Goal: Task Accomplishment & Management: Use online tool/utility

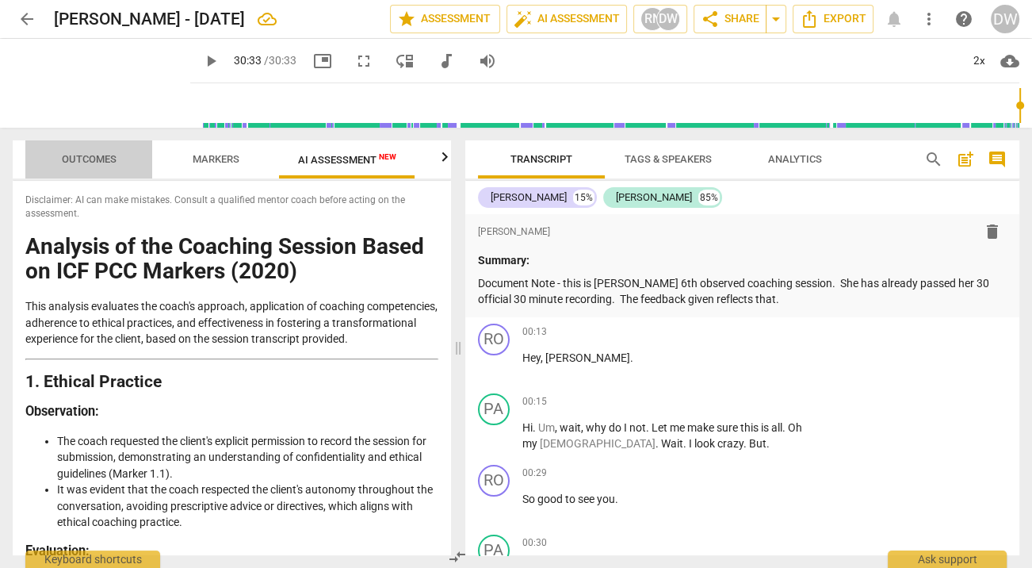
click at [118, 163] on span "Outcomes" at bounding box center [89, 159] width 93 height 21
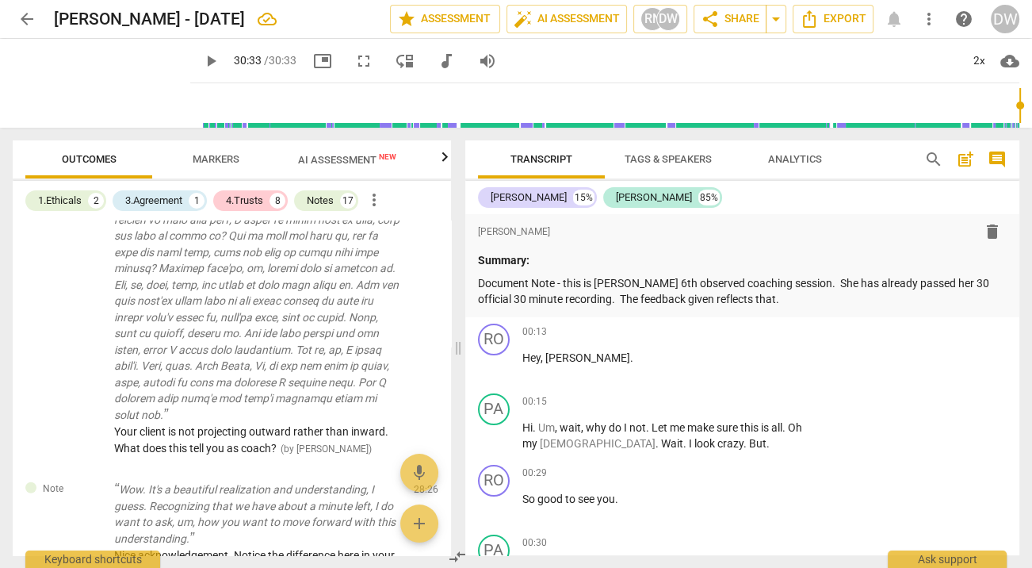
scroll to position [3719, 0]
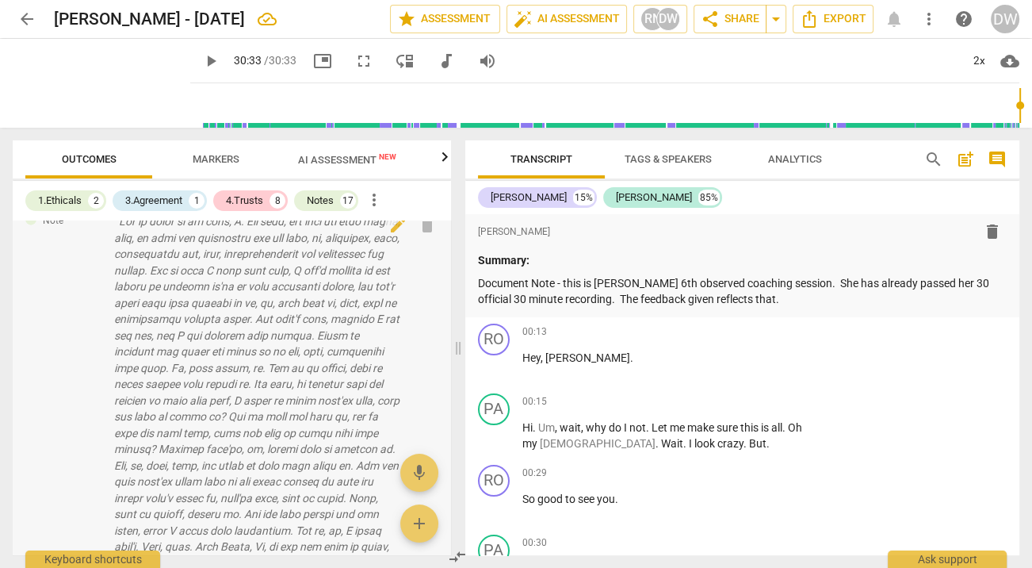
click at [303, 318] on p at bounding box center [257, 408] width 287 height 390
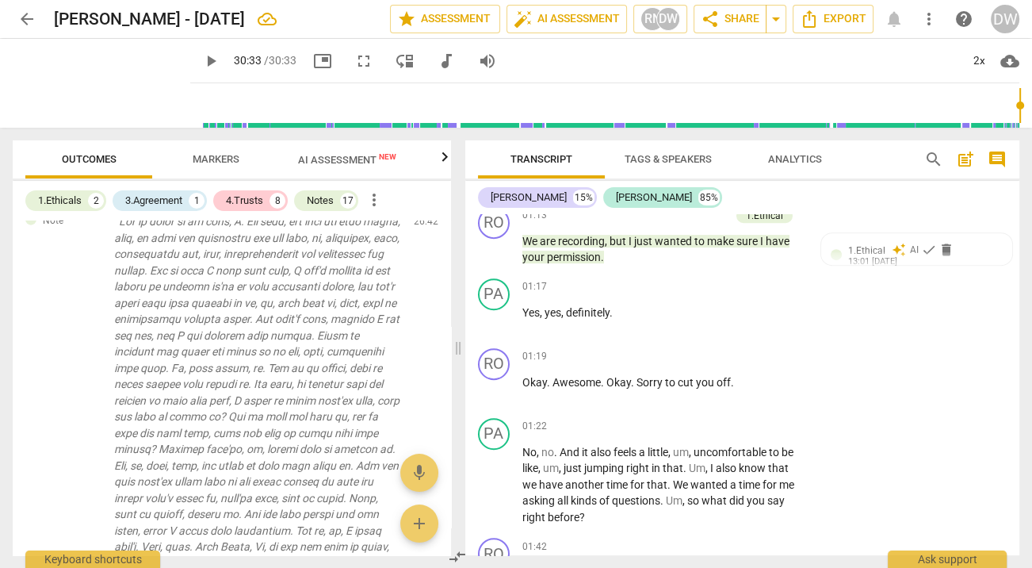
scroll to position [0, 0]
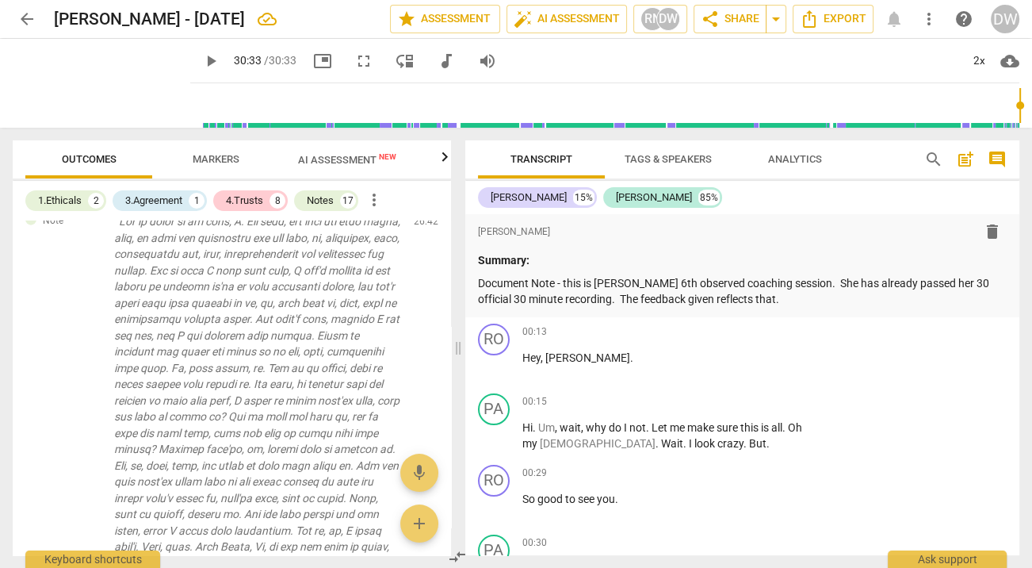
click at [332, 159] on span "AI Assessment New" at bounding box center [347, 160] width 98 height 12
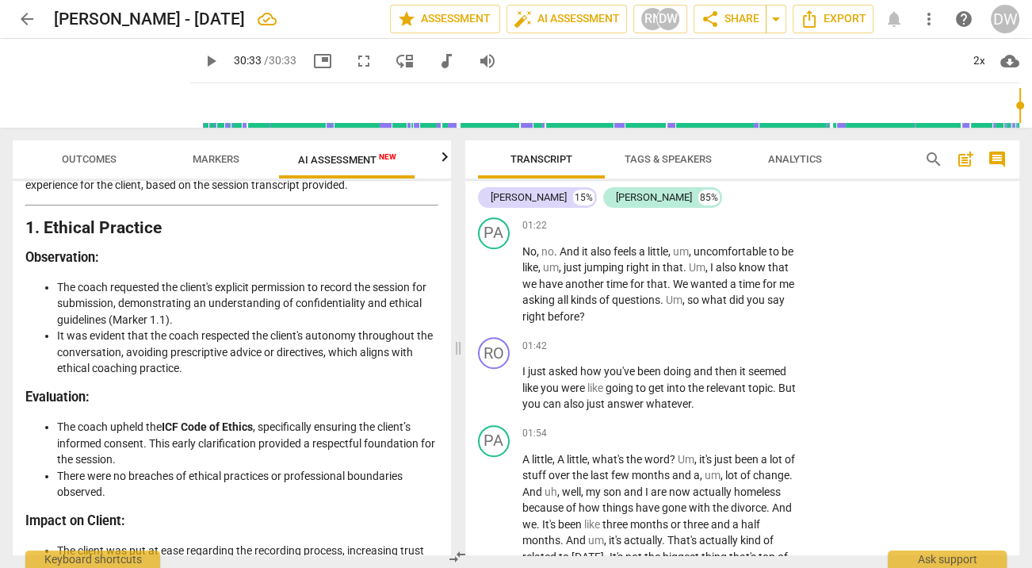
scroll to position [964, 0]
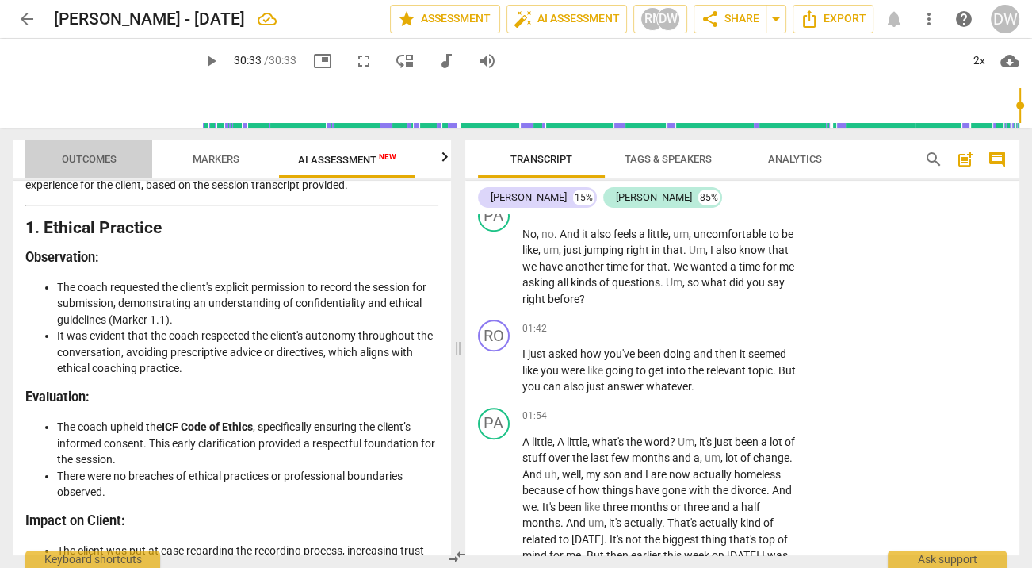
click at [89, 149] on span "Outcomes" at bounding box center [89, 159] width 93 height 21
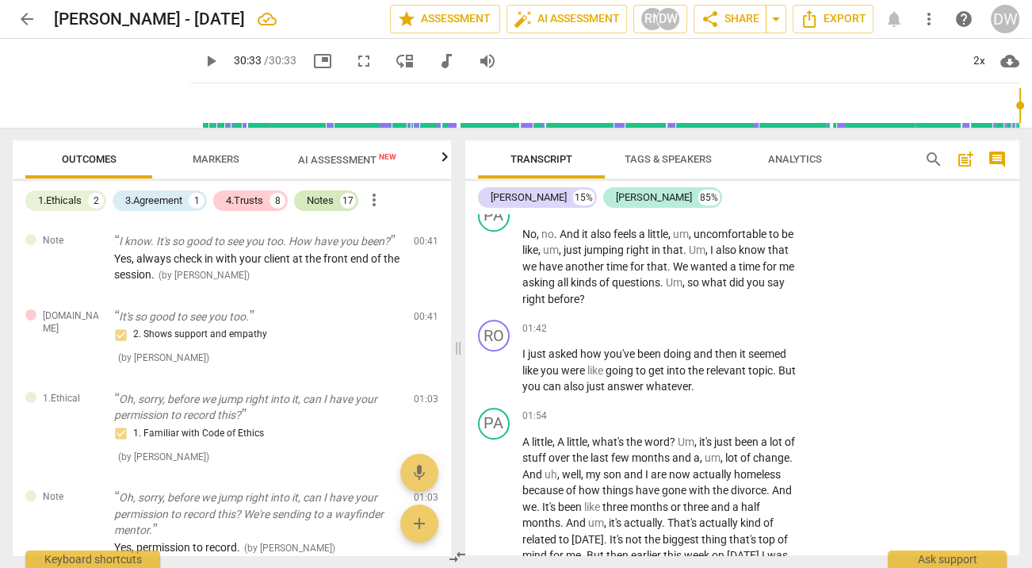
click at [321, 197] on div "Notes" at bounding box center [320, 201] width 27 height 16
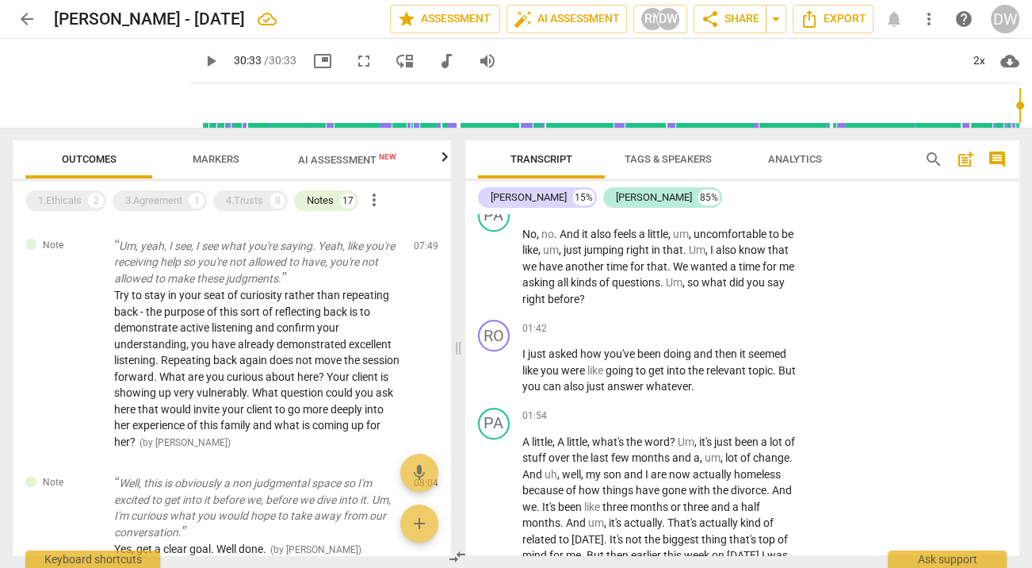
scroll to position [502, 0]
click at [693, 90] on input "range" at bounding box center [608, 105] width 823 height 51
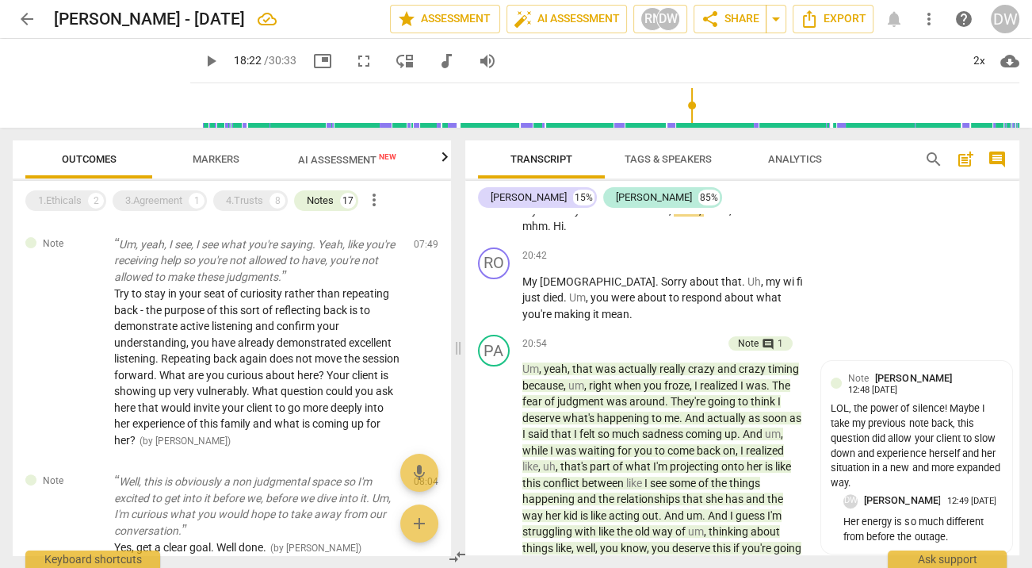
click at [683, 106] on input "range" at bounding box center [608, 105] width 823 height 51
type input "1244"
click at [748, 107] on input "range" at bounding box center [608, 105] width 823 height 51
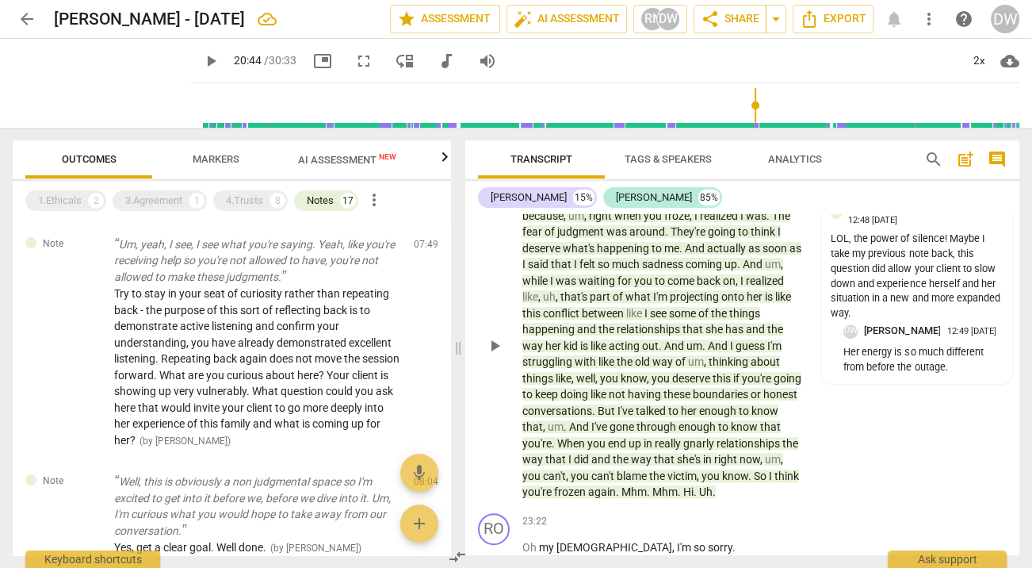
scroll to position [6367, 0]
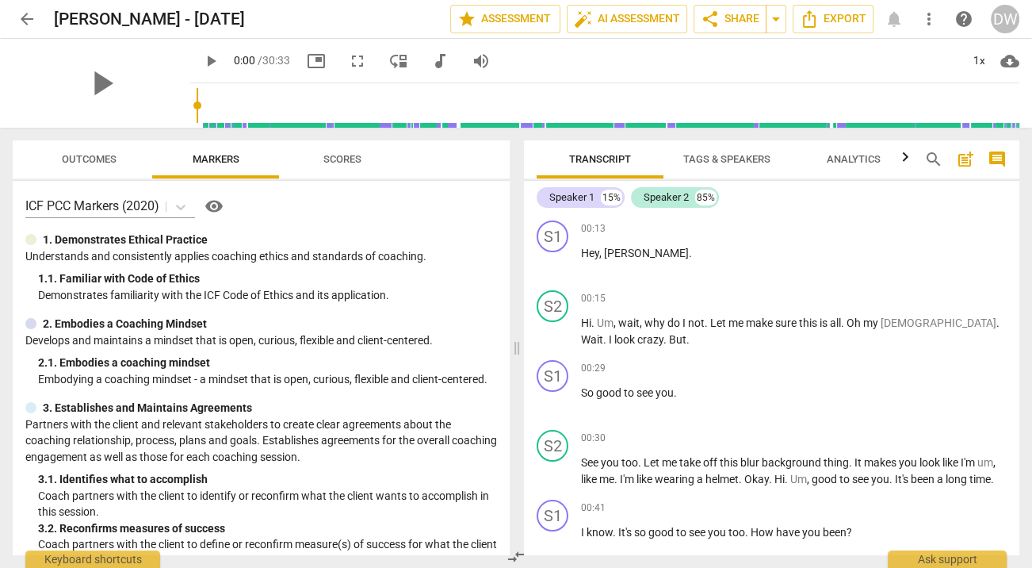
click at [23, 17] on span "arrow_back" at bounding box center [26, 19] width 19 height 19
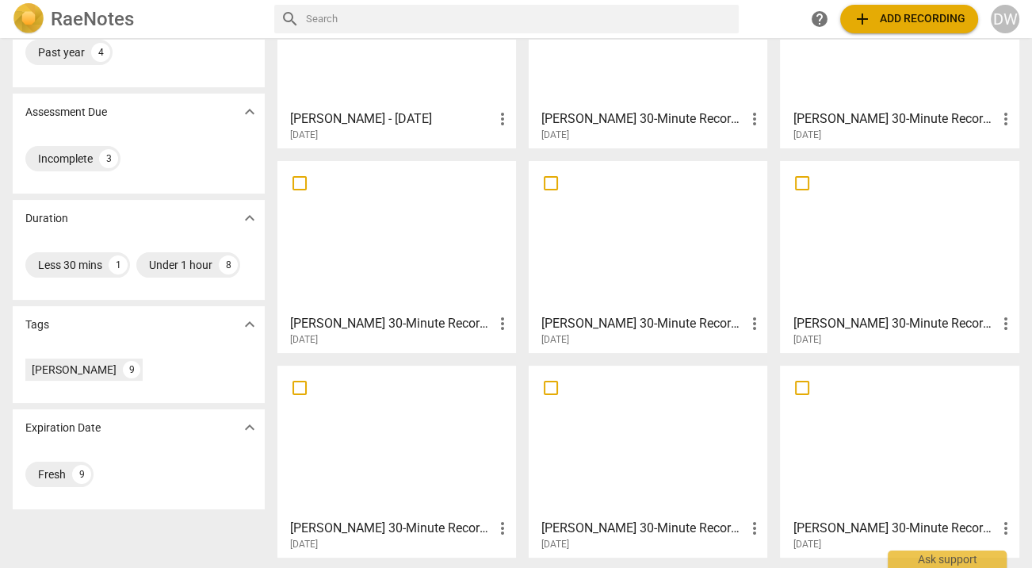
scroll to position [203, 0]
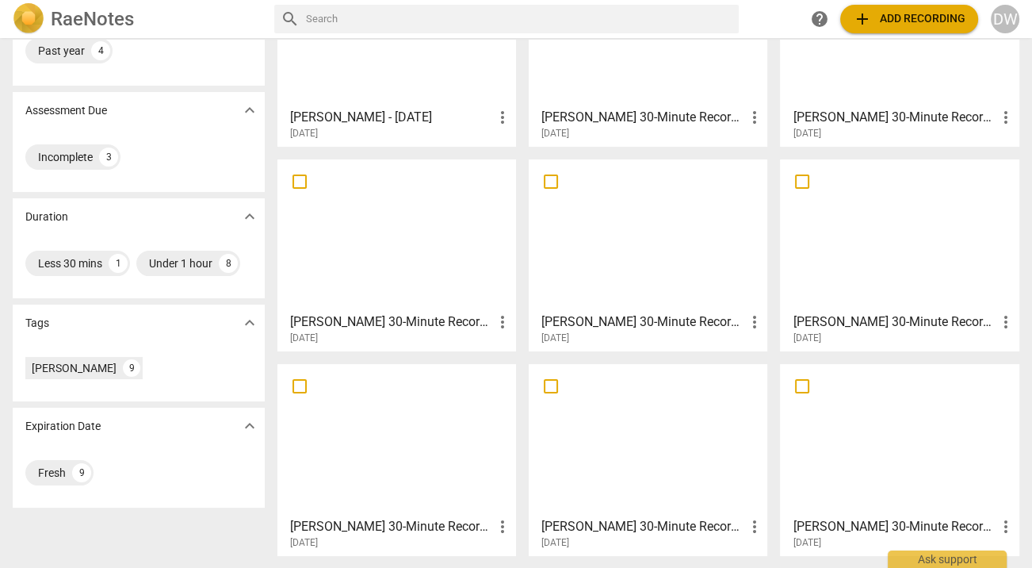
click at [878, 426] on div at bounding box center [900, 439] width 228 height 140
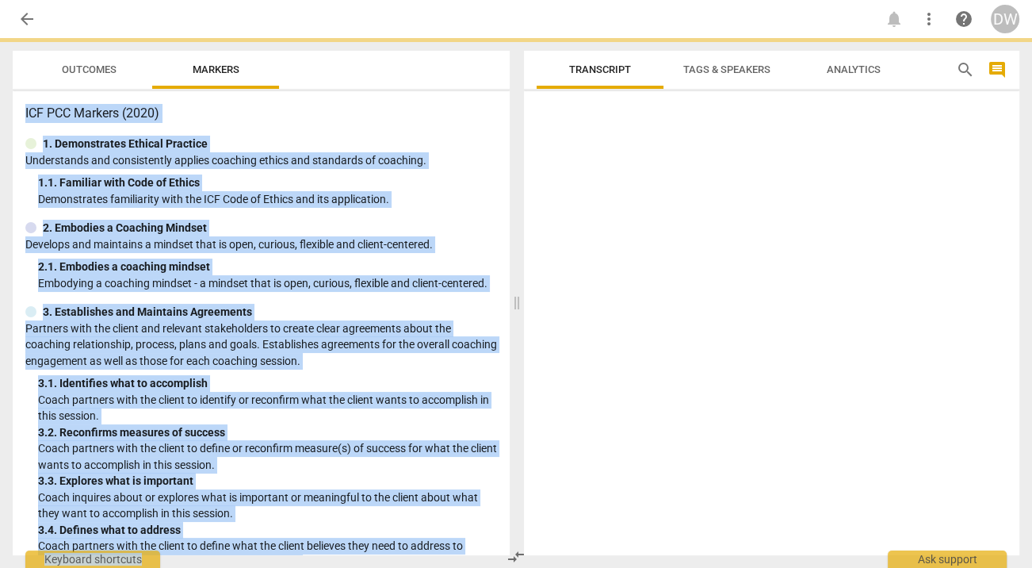
click at [878, 426] on div at bounding box center [771, 326] width 495 height 457
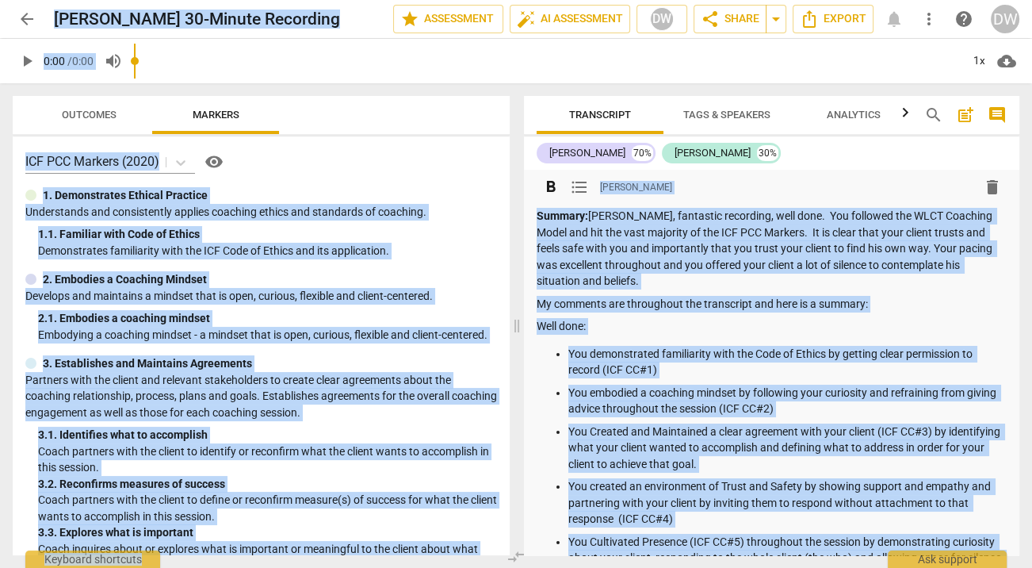
click at [594, 234] on p "Summary: Roslyn, fantastic recording, well done. You followed the WLCT Coaching…" at bounding box center [772, 249] width 470 height 82
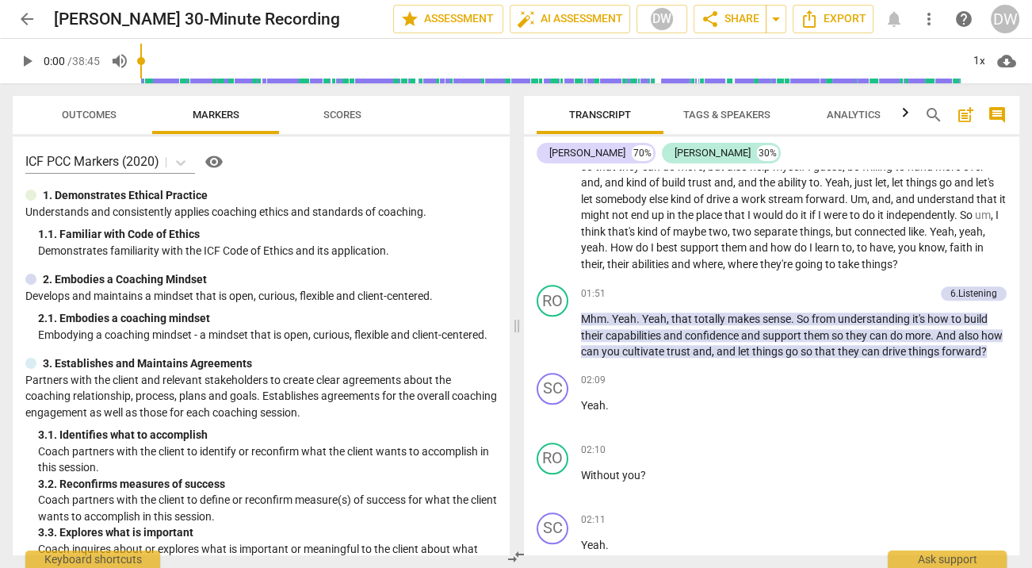
scroll to position [1400, 0]
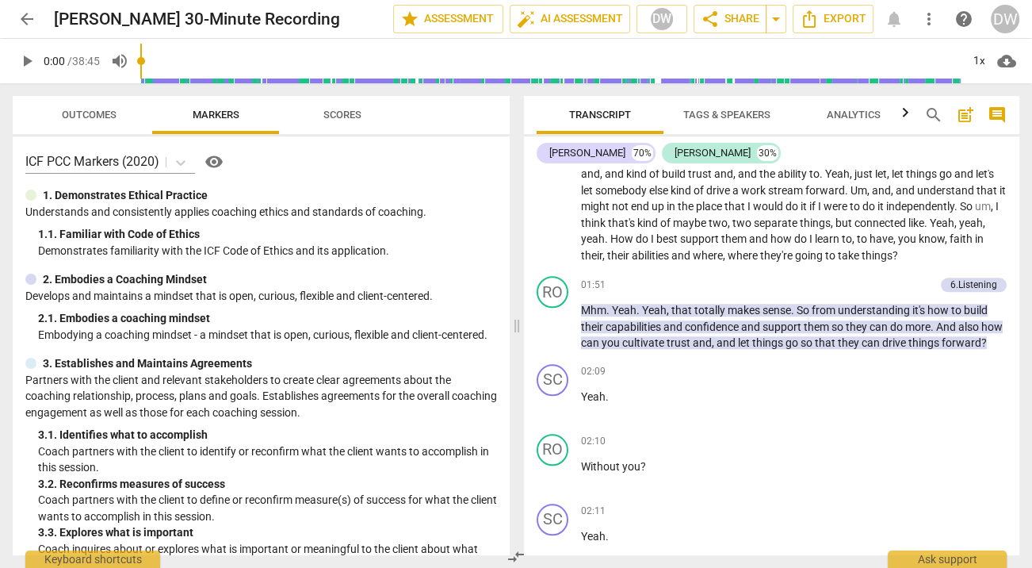
click at [97, 120] on span "Outcomes" at bounding box center [89, 115] width 55 height 12
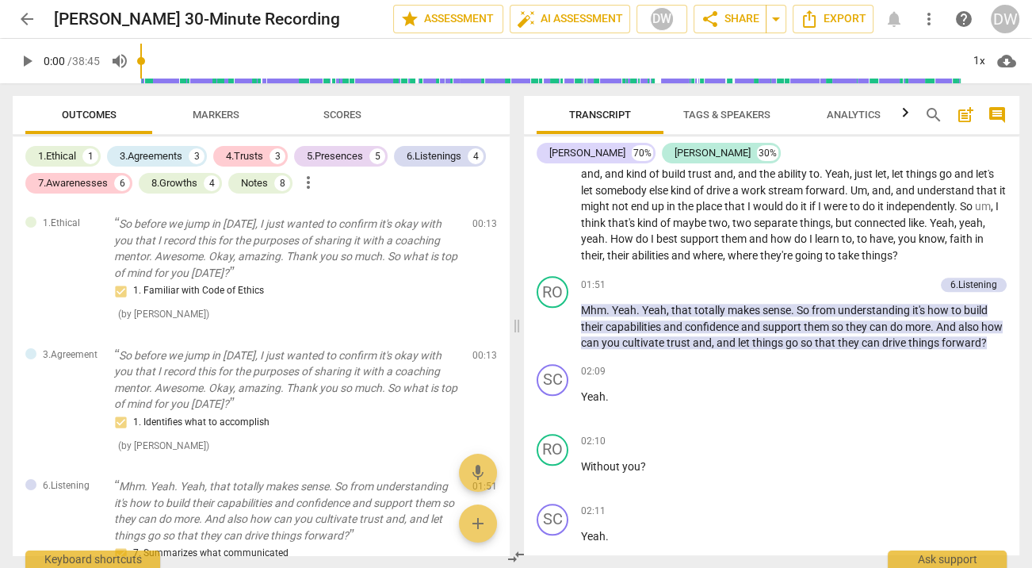
click at [261, 179] on div "Notes" at bounding box center [254, 183] width 27 height 16
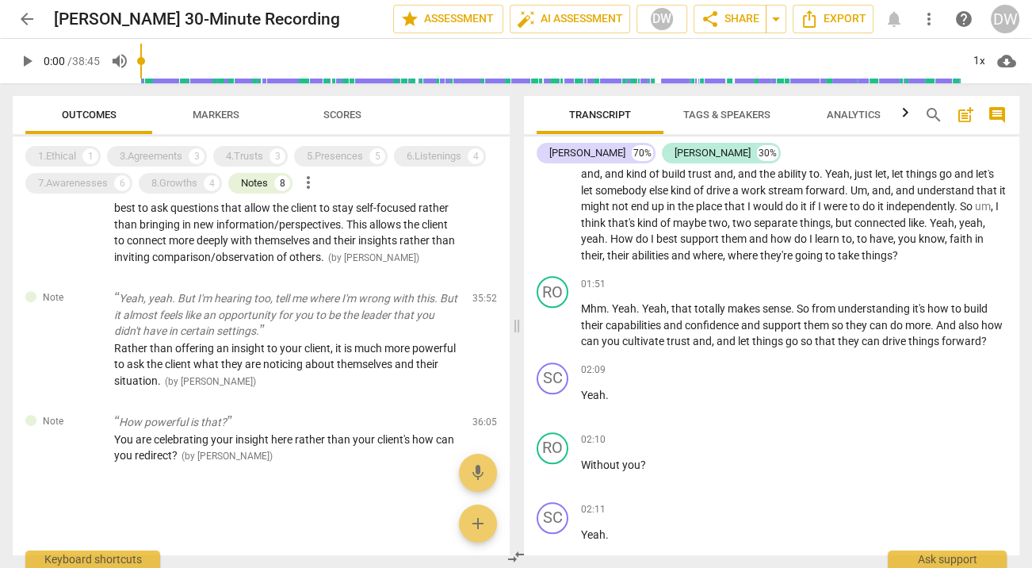
scroll to position [764, 0]
click at [326, 116] on span "Scores" at bounding box center [342, 115] width 38 height 12
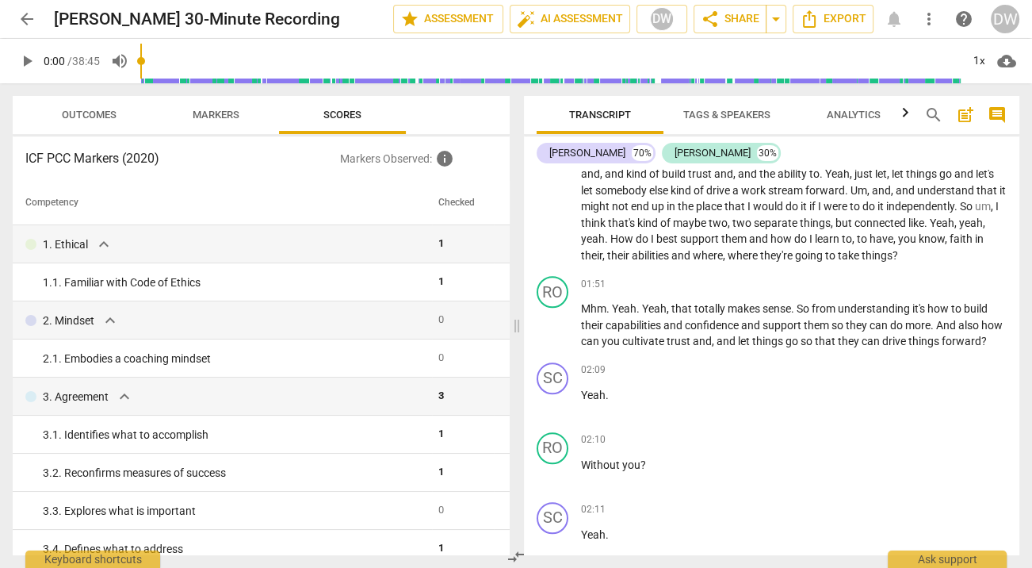
click at [235, 120] on span "Markers" at bounding box center [216, 115] width 47 height 12
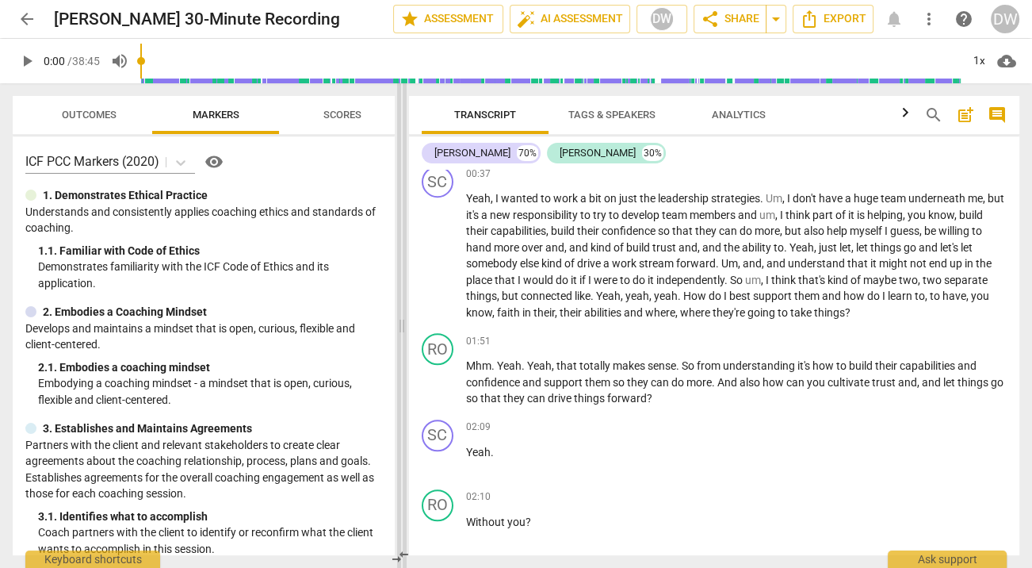
drag, startPoint x: 518, startPoint y: 329, endPoint x: 359, endPoint y: 331, distance: 159.4
click at [397, 331] on span at bounding box center [402, 325] width 10 height 484
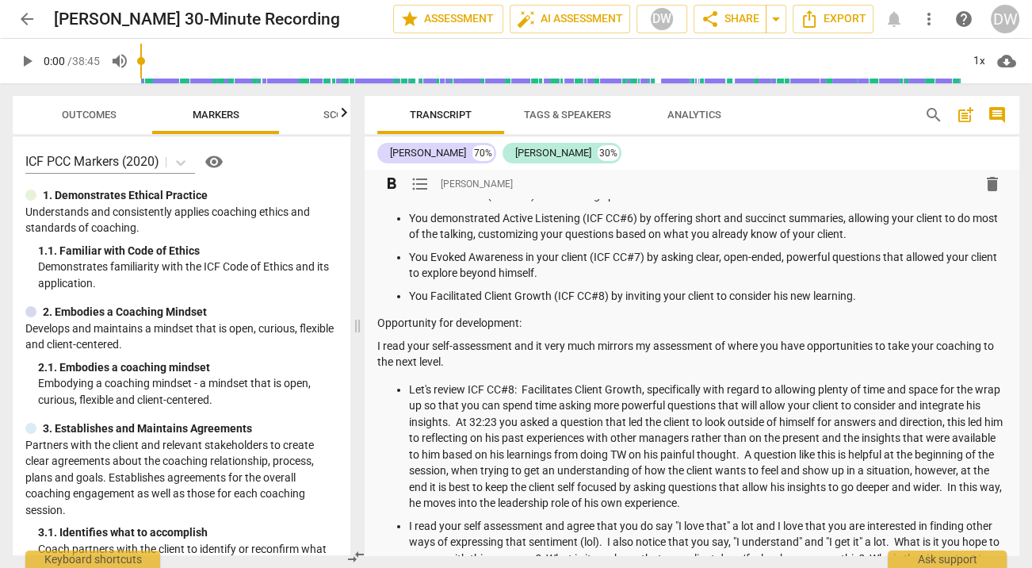
scroll to position [417, 0]
